Goal: Find specific page/section: Find specific page/section

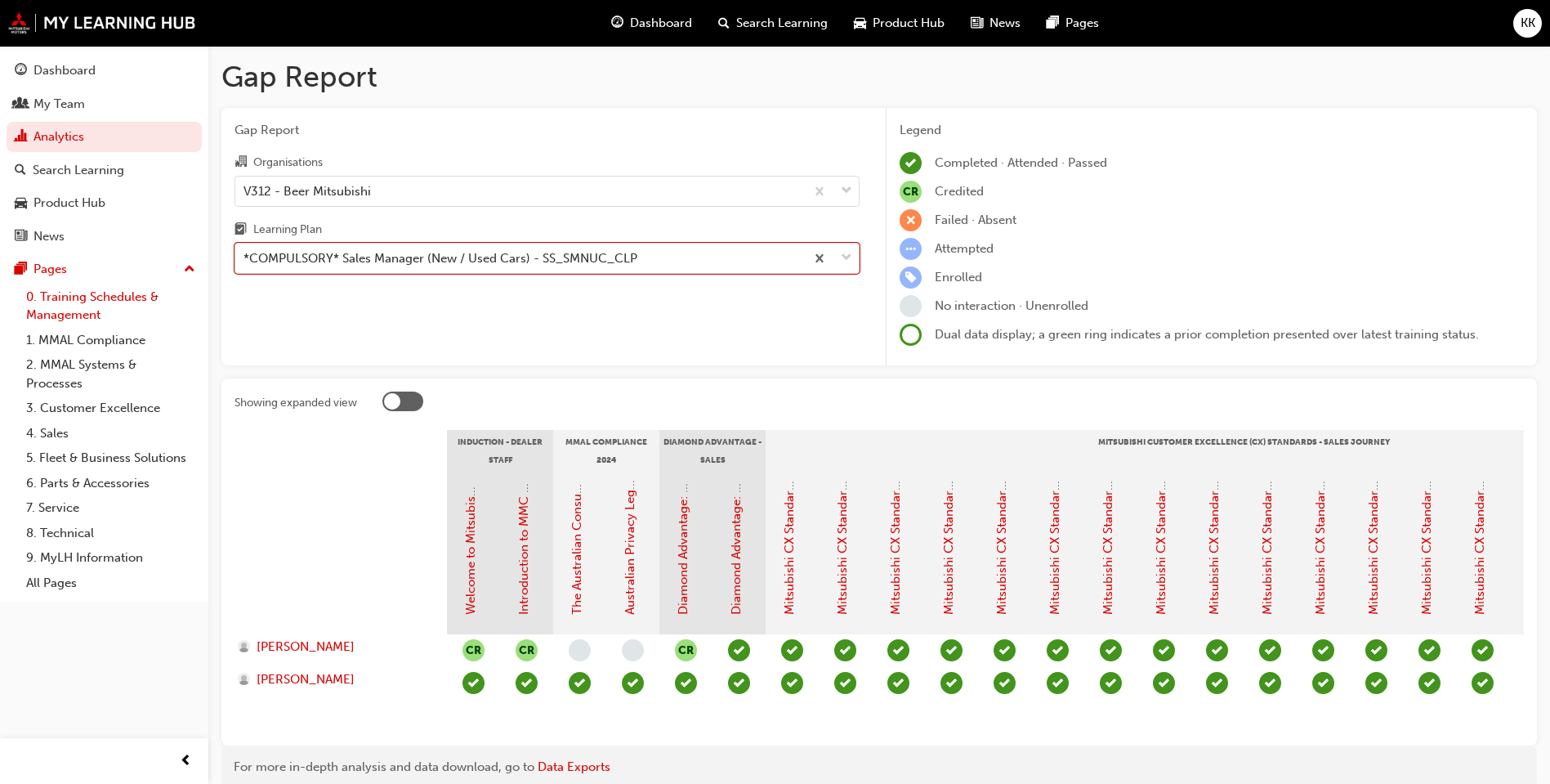
click at [130, 305] on link "0. Training Schedules & Management" at bounding box center [111, 306] width 182 height 43
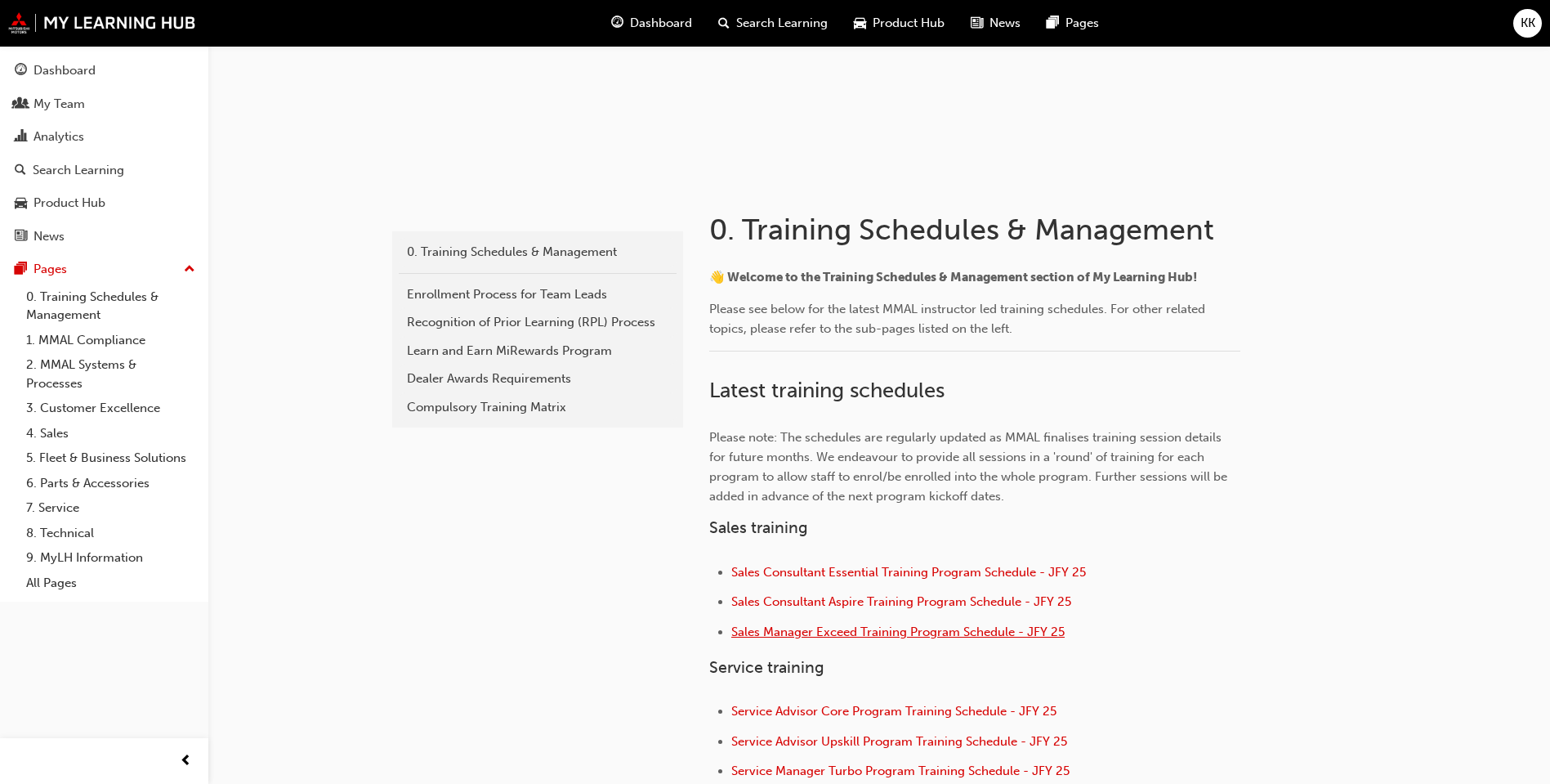
scroll to position [245, 0]
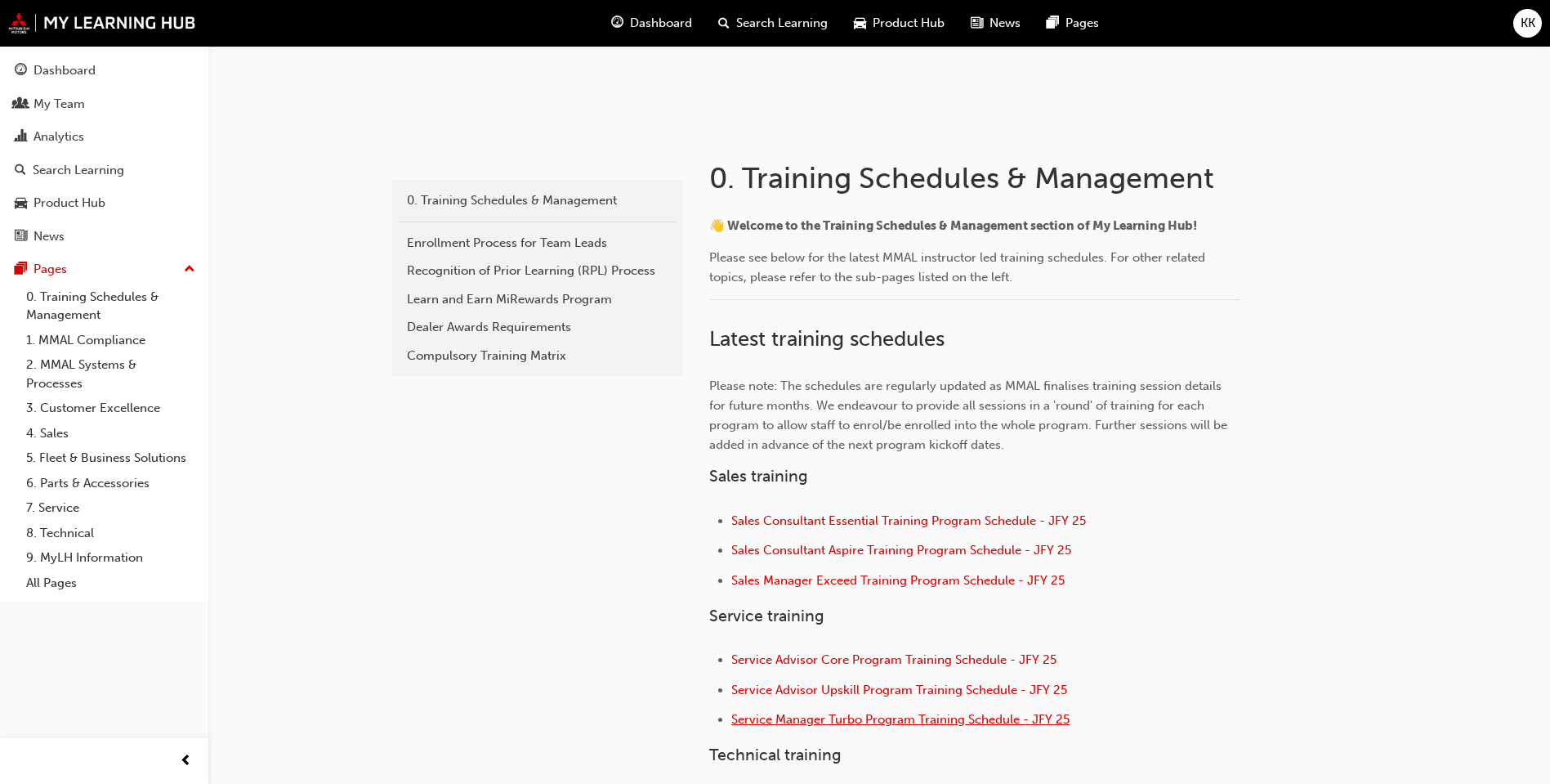
click at [956, 715] on span "Service Manager Turbo Program Training Schedule - JFY 25" at bounding box center [901, 719] width 338 height 15
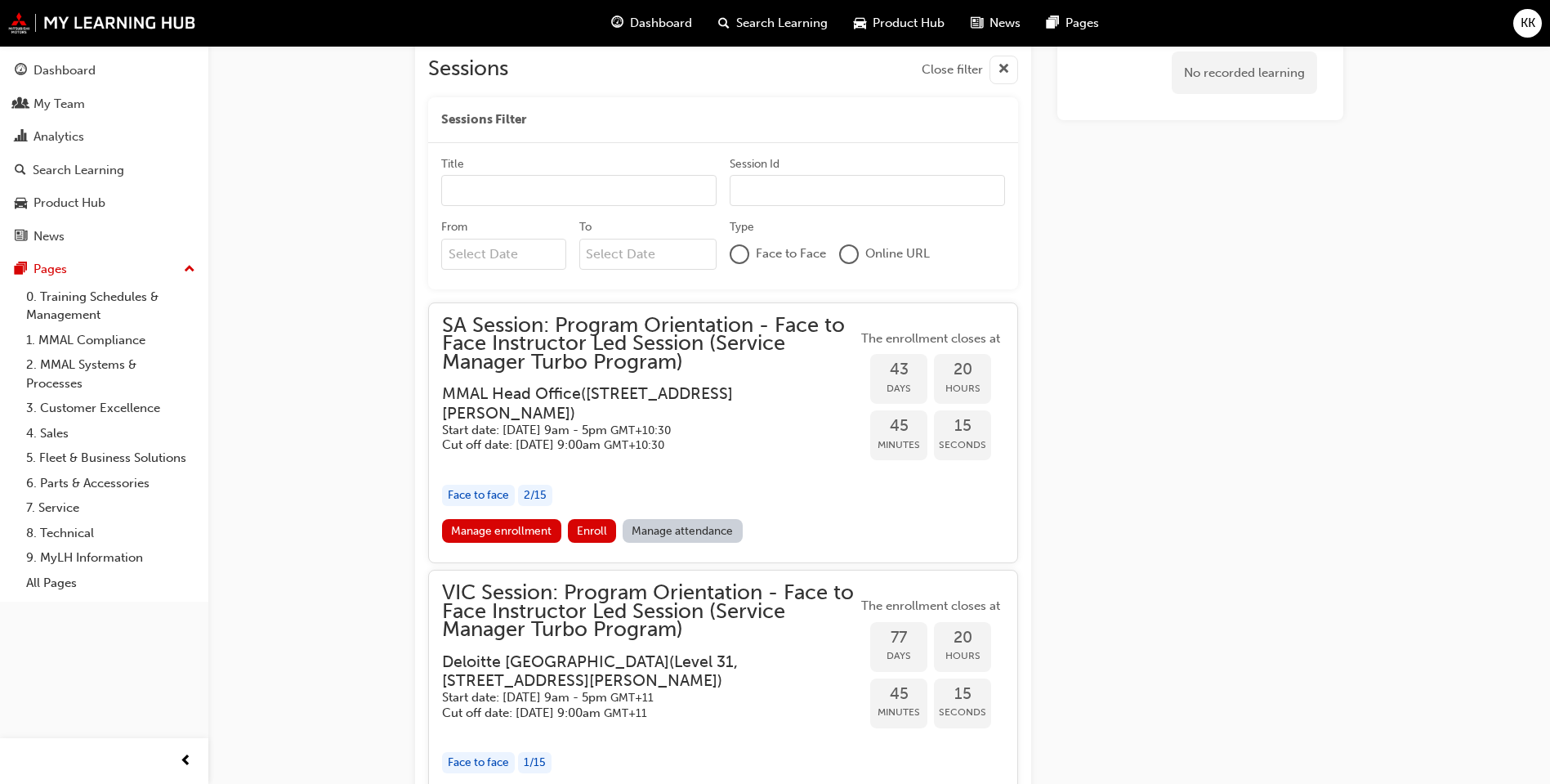
scroll to position [1502, 0]
